Goal: Entertainment & Leisure: Consume media (video, audio)

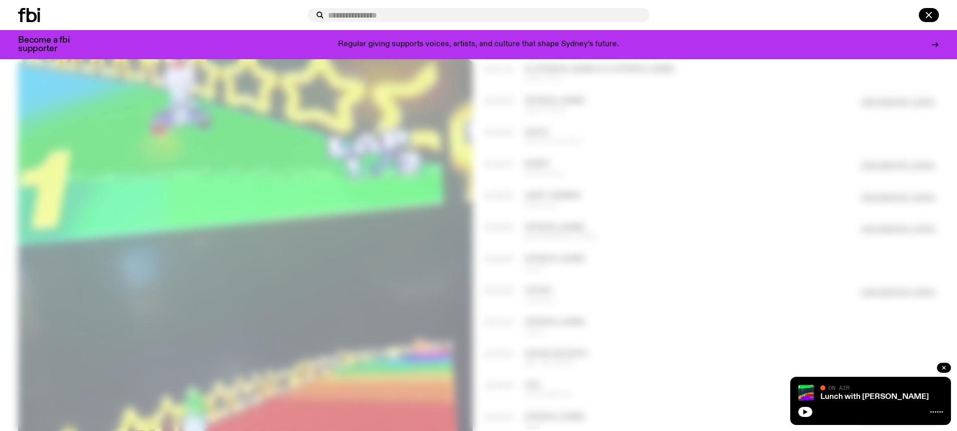
scroll to position [546, 0]
click at [25, 15] on icon at bounding box center [29, 15] width 22 height 14
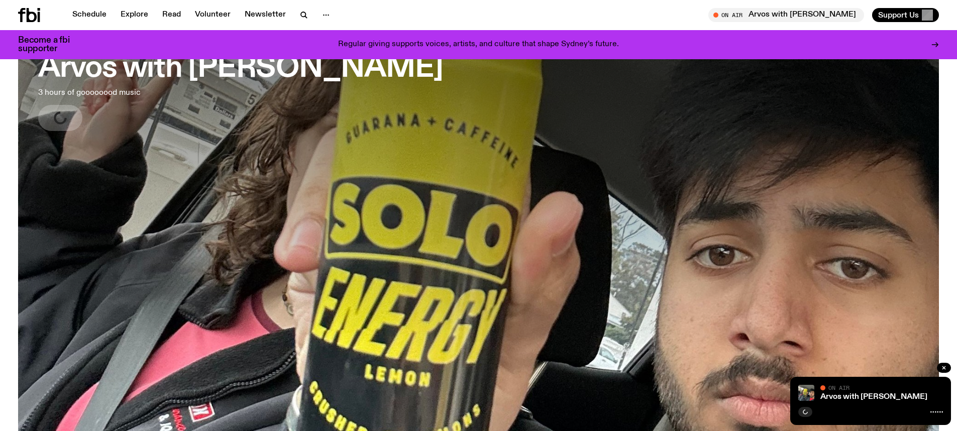
scroll to position [42, 0]
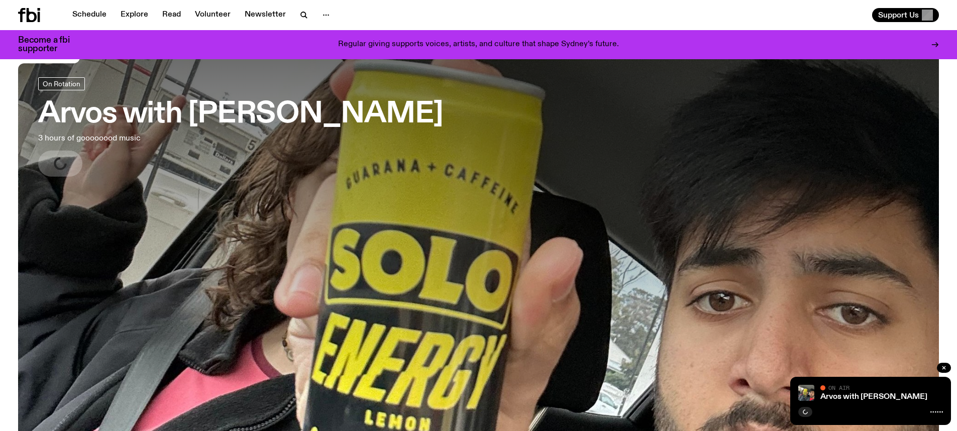
click at [144, 117] on h3 "Arvos with [PERSON_NAME]" at bounding box center [240, 114] width 405 height 28
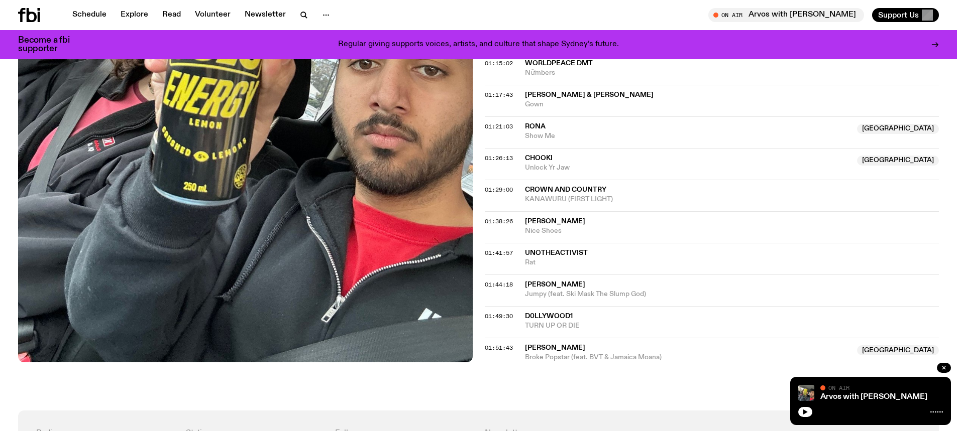
scroll to position [896, 0]
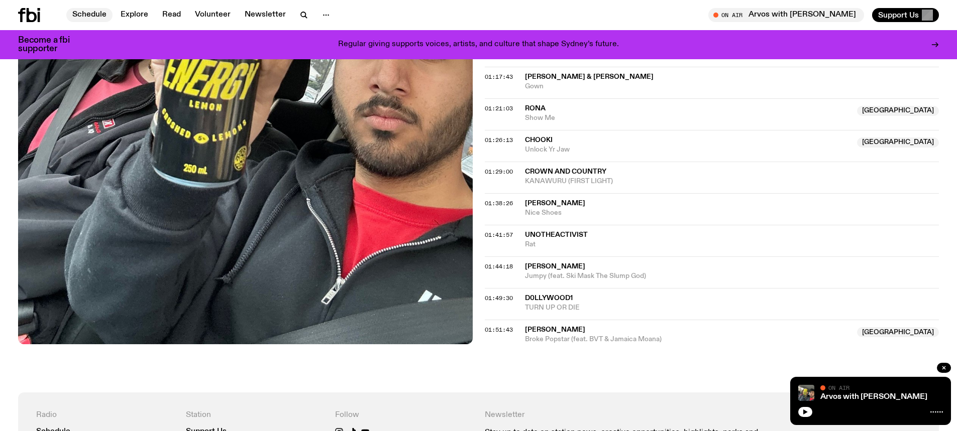
click at [91, 8] on link "Schedule" at bounding box center [89, 15] width 46 height 14
